Goal: Task Accomplishment & Management: Use online tool/utility

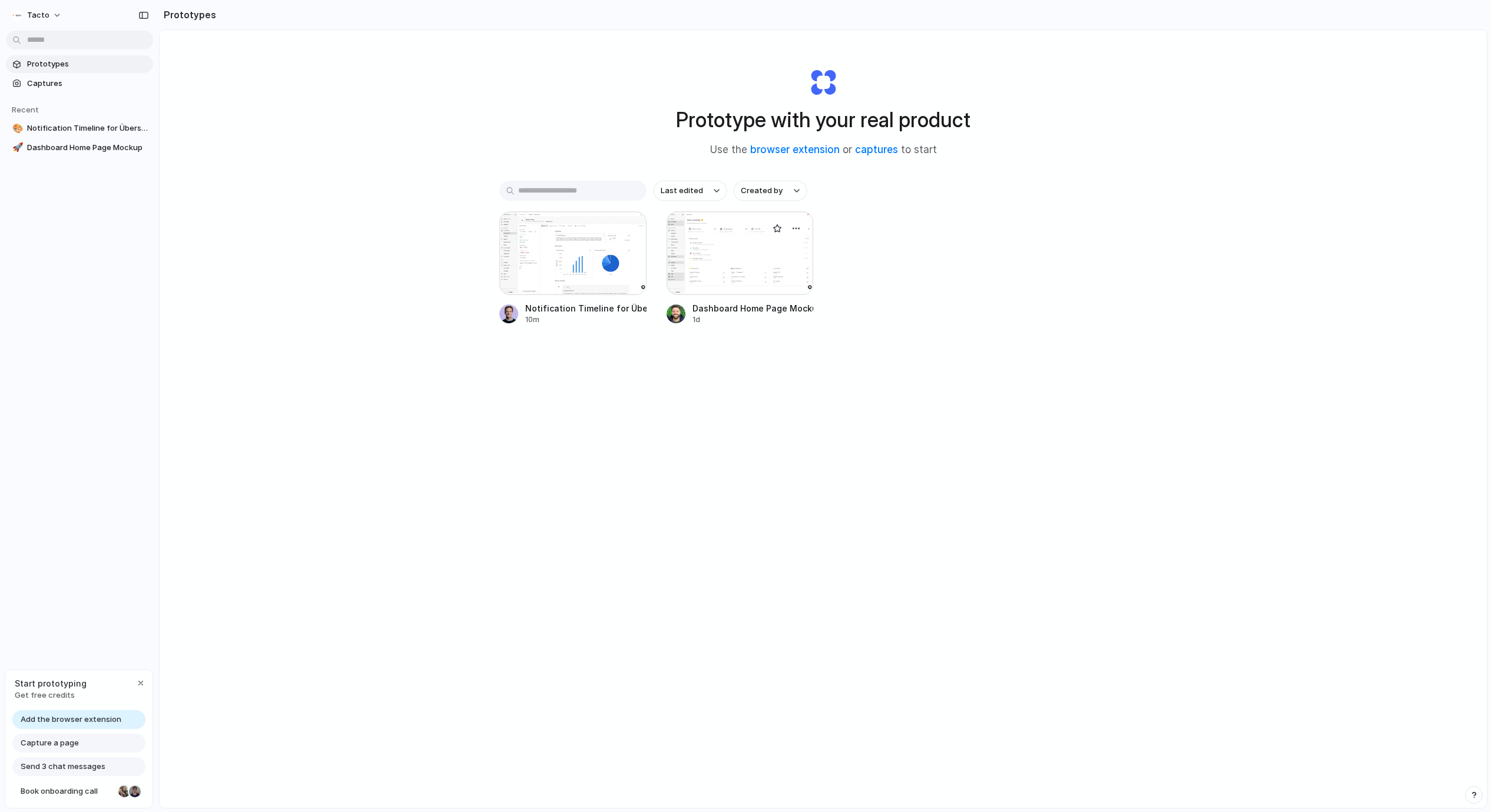
click at [726, 258] on div at bounding box center [740, 254] width 147 height 84
click at [531, 273] on div at bounding box center [573, 254] width 147 height 84
click at [77, 87] on span "Captures" at bounding box center [87, 84] width 121 height 12
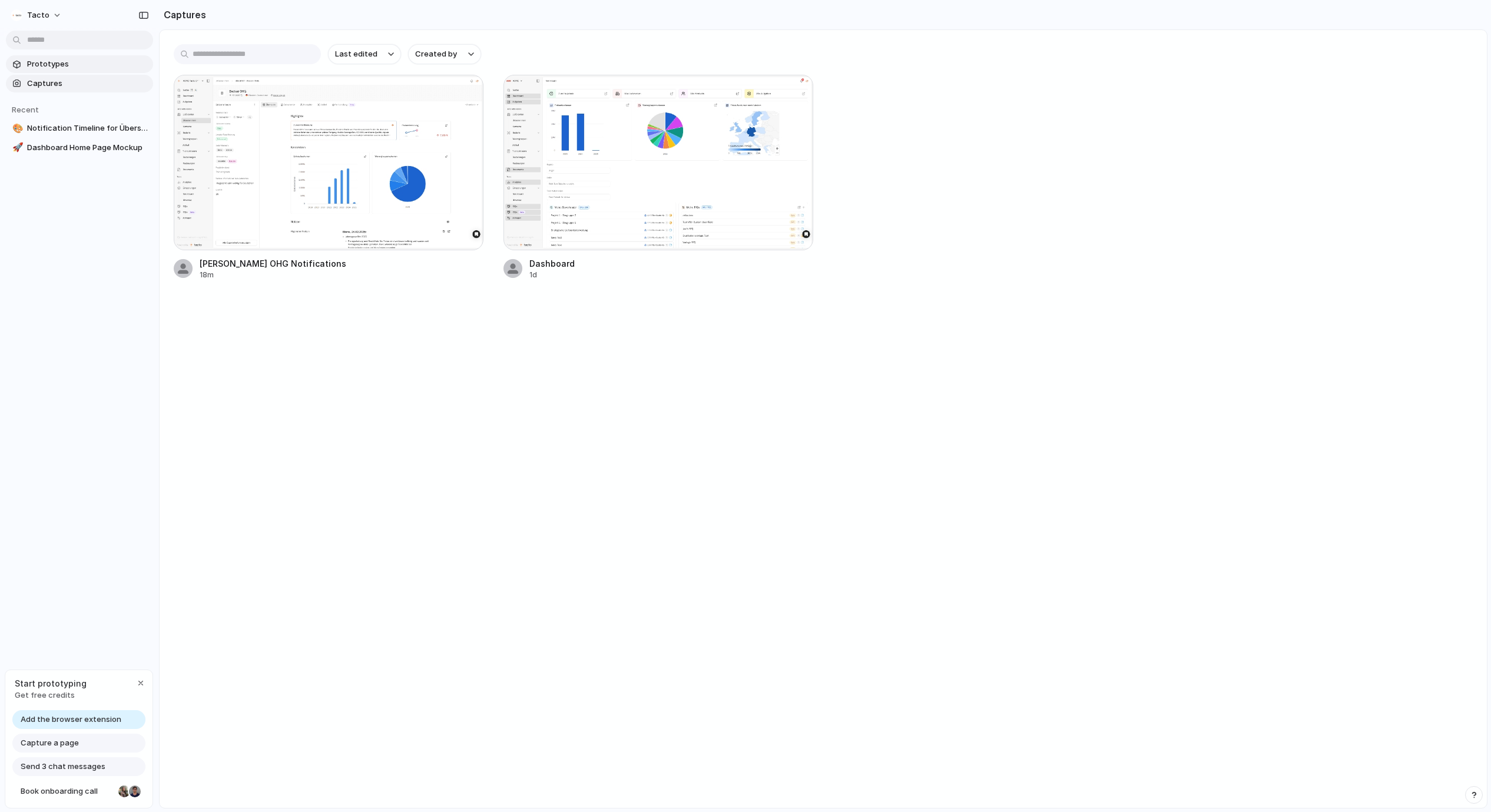
click at [76, 70] on link "Prototypes" at bounding box center [79, 64] width 147 height 18
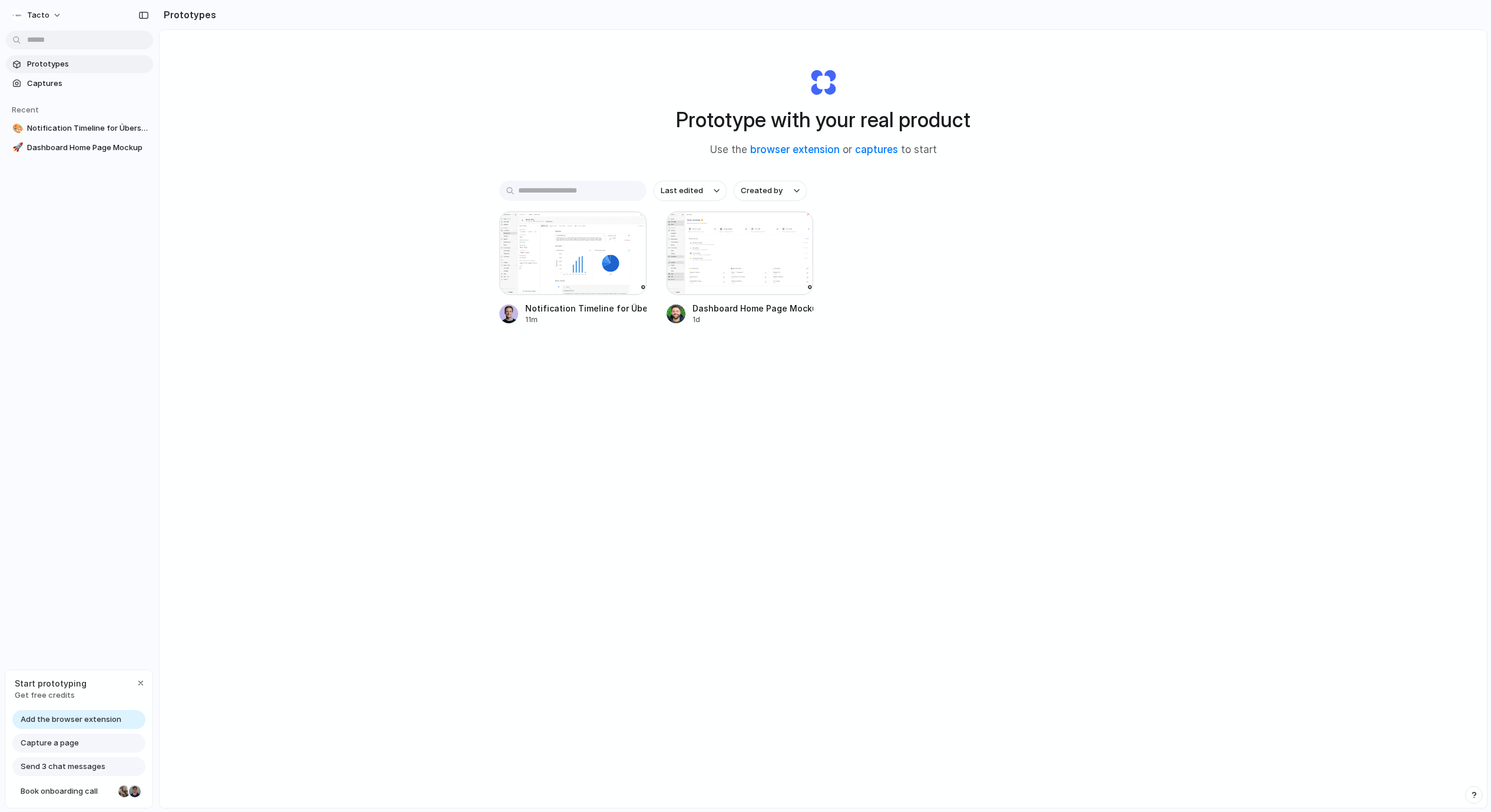
click at [63, 718] on span "Add the browser extension" at bounding box center [71, 719] width 101 height 12
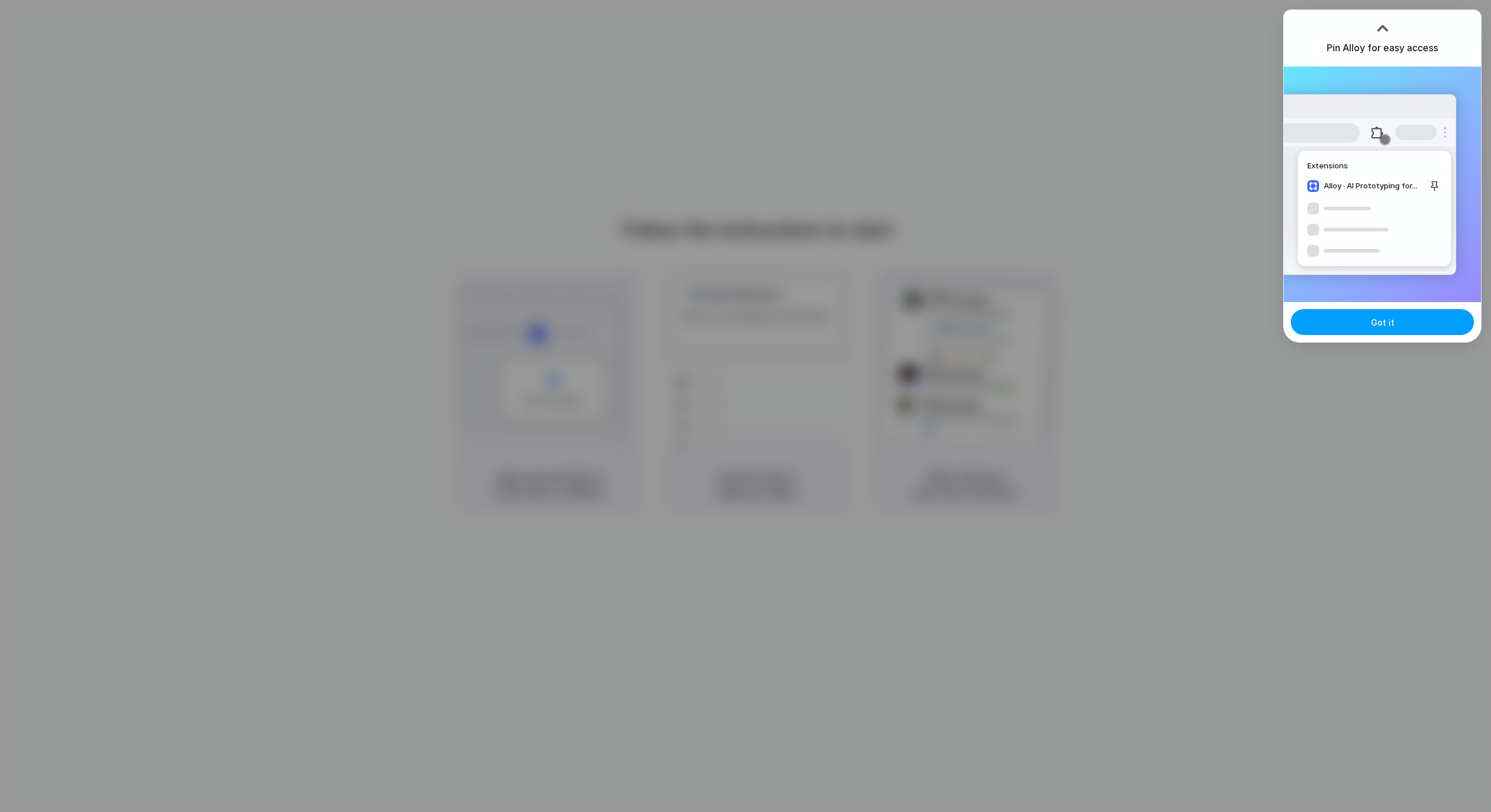
click at [1434, 331] on button "Got it" at bounding box center [1382, 322] width 183 height 26
